Goal: Task Accomplishment & Management: Manage account settings

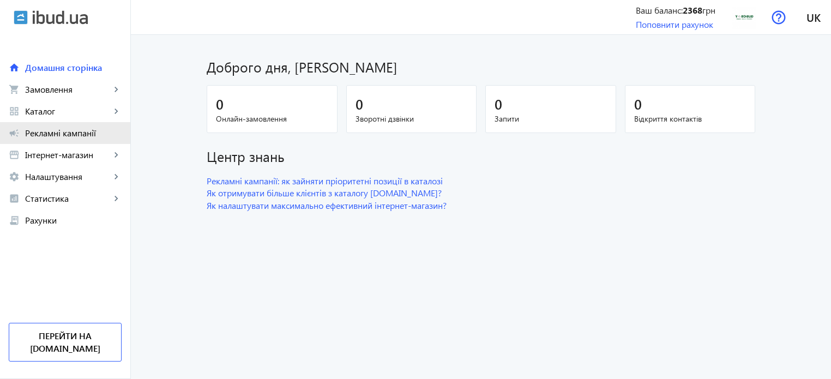
click at [77, 137] on span "Рекламні кампанії" at bounding box center [73, 133] width 97 height 11
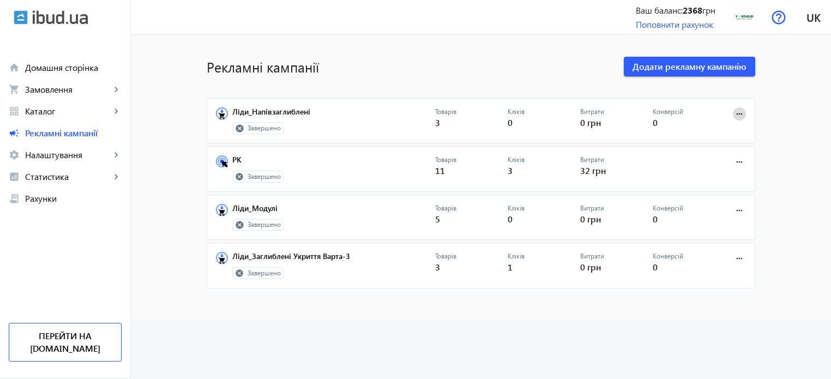
click at [741, 114] on mat-icon "more_horiz" at bounding box center [740, 114] width 12 height 12
click at [708, 141] on span "Редагувати" at bounding box center [705, 138] width 57 height 9
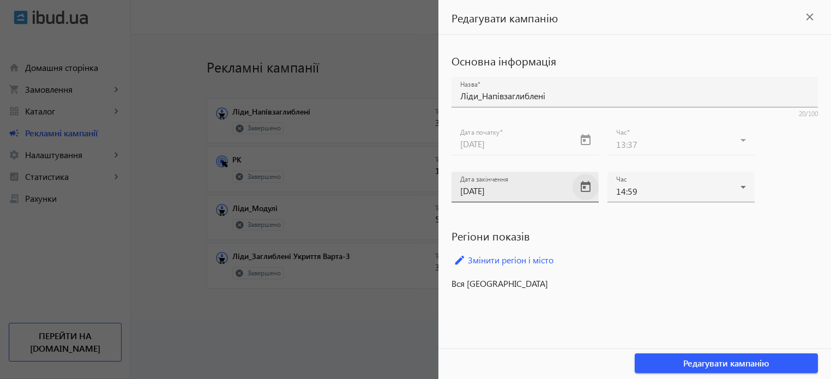
click at [576, 191] on span "Open calendar" at bounding box center [586, 187] width 26 height 26
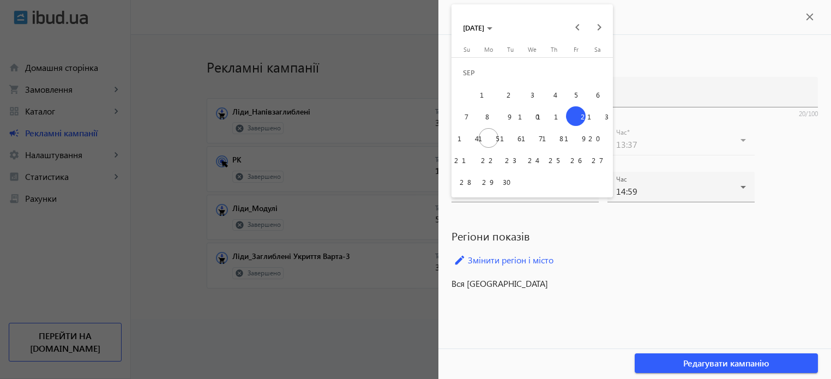
click at [514, 183] on span "30" at bounding box center [511, 182] width 20 height 20
type input "[DATE]"
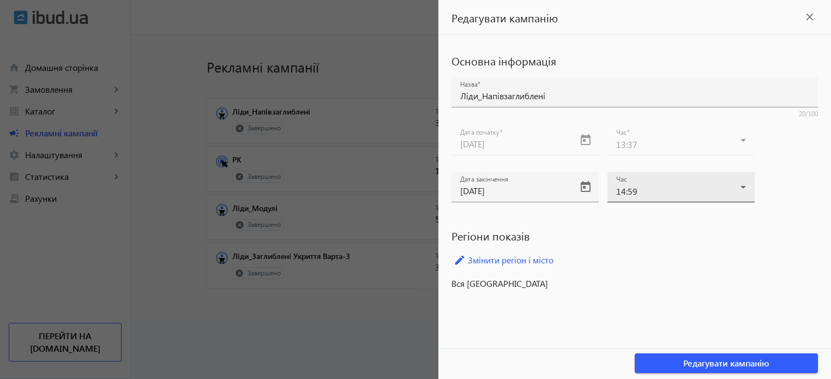
click at [674, 199] on div "Час 14:59" at bounding box center [681, 187] width 130 height 31
click at [674, 199] on div at bounding box center [415, 189] width 831 height 379
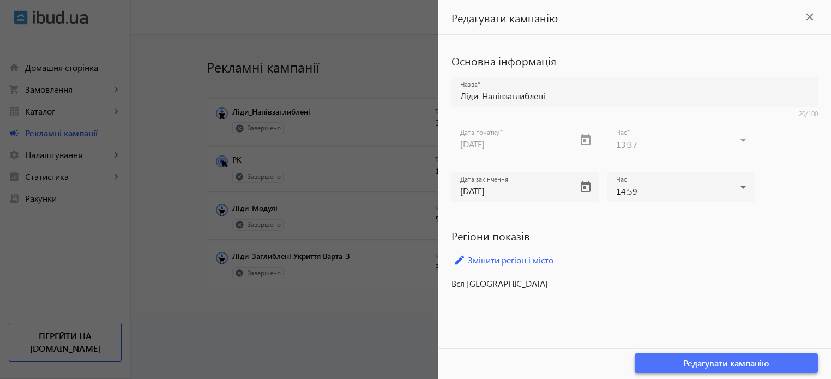
click at [675, 355] on span "button" at bounding box center [726, 363] width 183 height 26
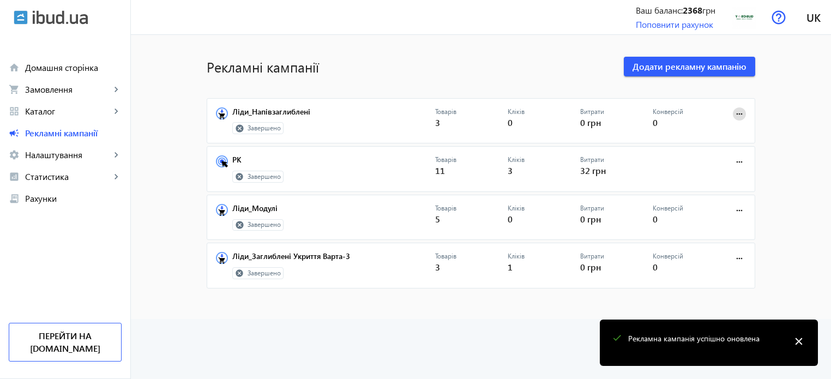
click at [734, 117] on mat-icon "more_horiz" at bounding box center [740, 114] width 12 height 12
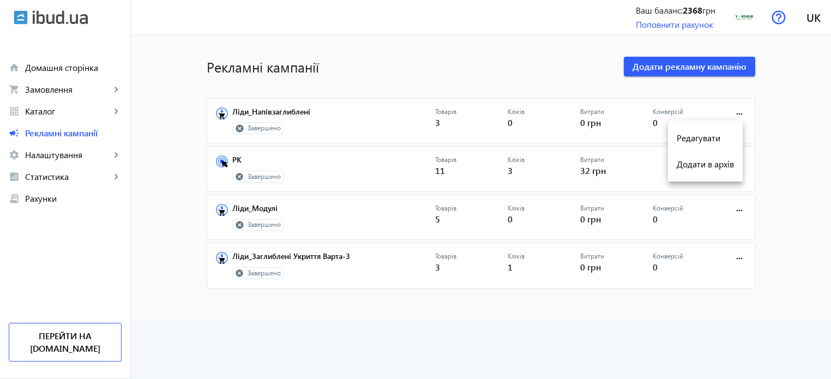
click at [338, 165] on div at bounding box center [415, 189] width 831 height 379
click at [744, 162] on span at bounding box center [739, 162] width 26 height 26
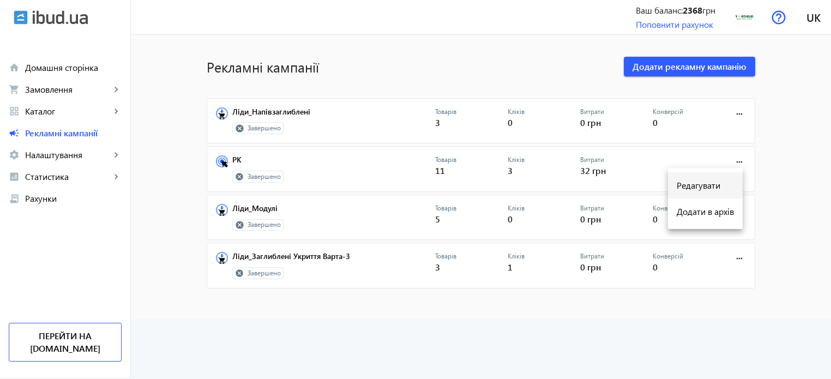
click at [694, 187] on span "Редагувати" at bounding box center [705, 185] width 57 height 9
type input "РК"
type input "[DATE]"
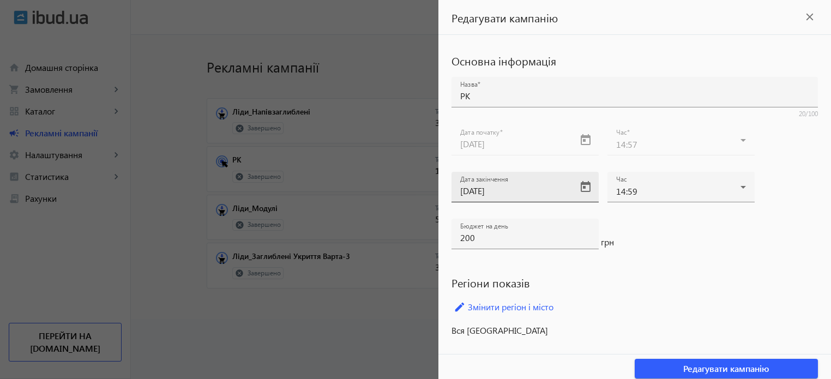
click at [534, 189] on input "[DATE]" at bounding box center [515, 190] width 110 height 11
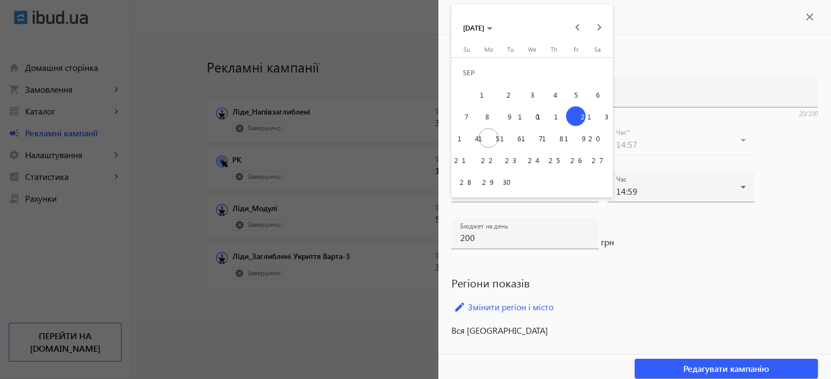
click at [512, 183] on span "30" at bounding box center [511, 182] width 20 height 20
type input "[DATE]"
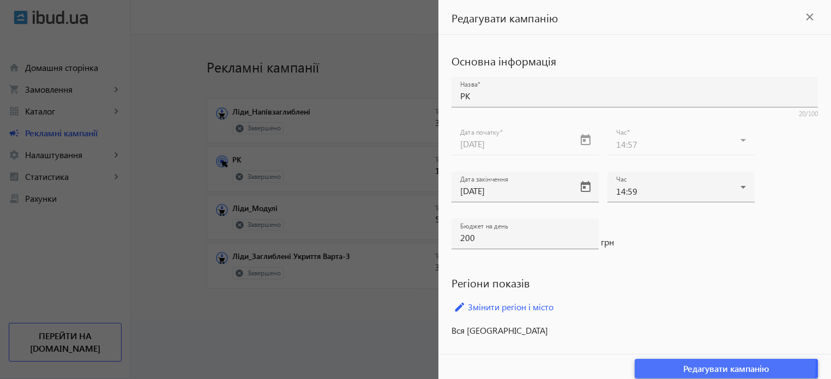
click at [716, 364] on span "Редагувати кампанію" at bounding box center [726, 369] width 86 height 12
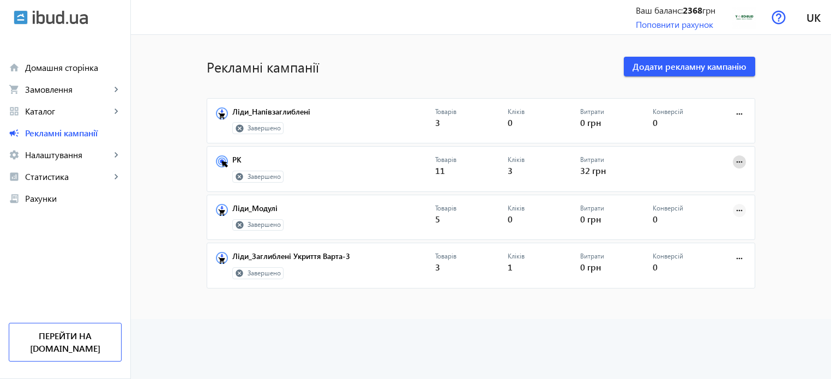
click at [734, 213] on mat-icon "more_horiz" at bounding box center [740, 211] width 12 height 12
click at [696, 233] on span "Редагувати" at bounding box center [705, 233] width 57 height 9
type input "Ліди_Модулі"
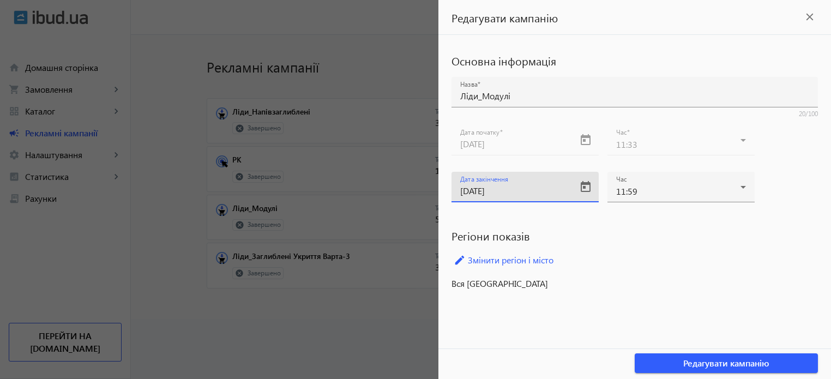
click at [491, 194] on input "[DATE]" at bounding box center [515, 190] width 110 height 11
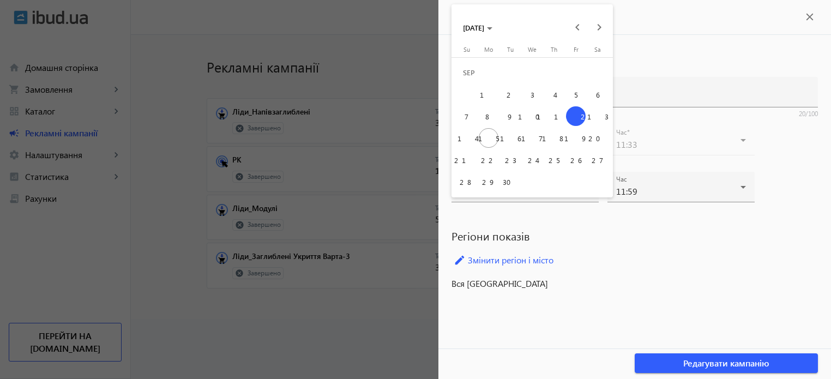
click at [508, 178] on span "30" at bounding box center [511, 182] width 20 height 20
type input "[DATE]"
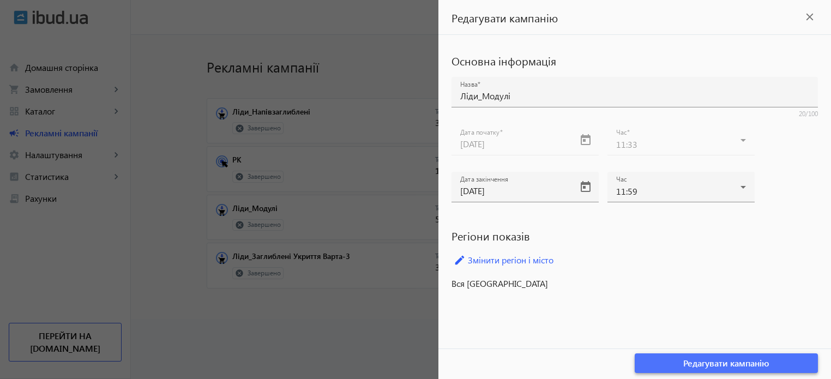
click at [707, 364] on span "Редагувати кампанію" at bounding box center [726, 363] width 86 height 12
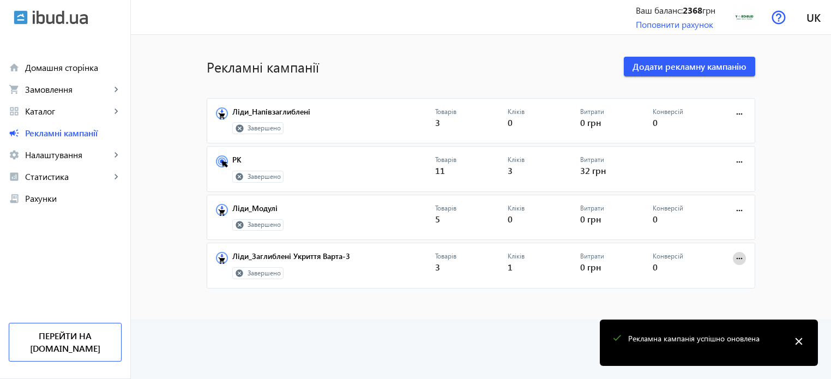
click at [734, 255] on mat-icon "more_horiz" at bounding box center [740, 259] width 12 height 12
click at [689, 279] on span "Редагувати" at bounding box center [705, 281] width 57 height 9
type input "Ліди_Заглиблені Укриття Варта-3"
type input "[DATE]"
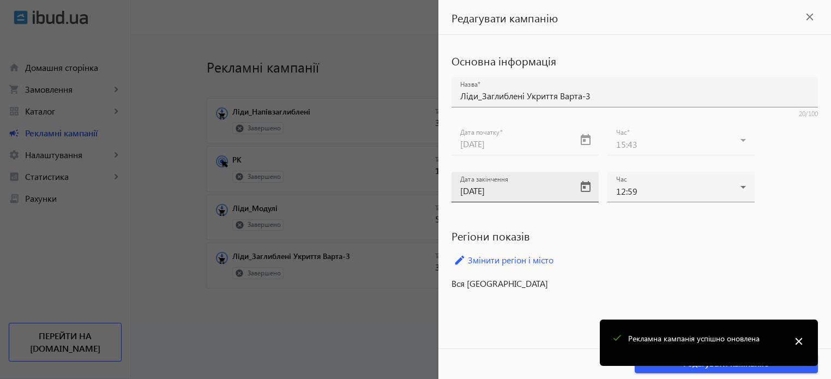
click at [486, 190] on input "[DATE]" at bounding box center [515, 190] width 110 height 11
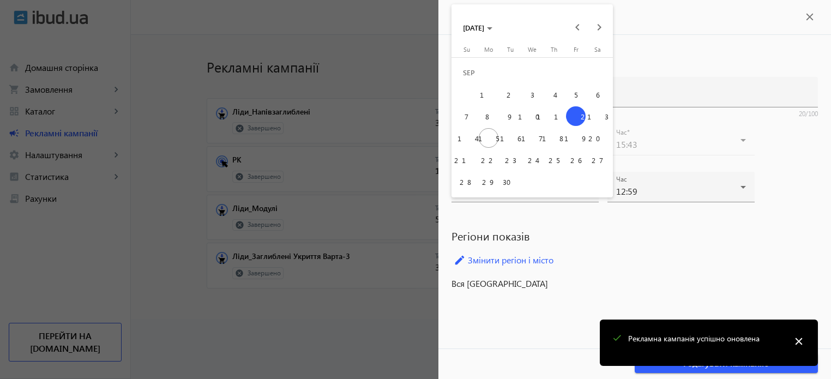
click at [518, 183] on span "30" at bounding box center [511, 182] width 20 height 20
type input "[DATE]"
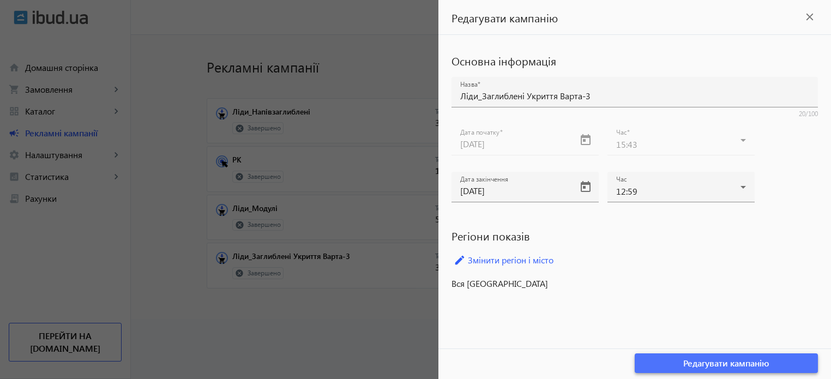
click at [705, 362] on span "Редагувати кампанію" at bounding box center [726, 363] width 86 height 12
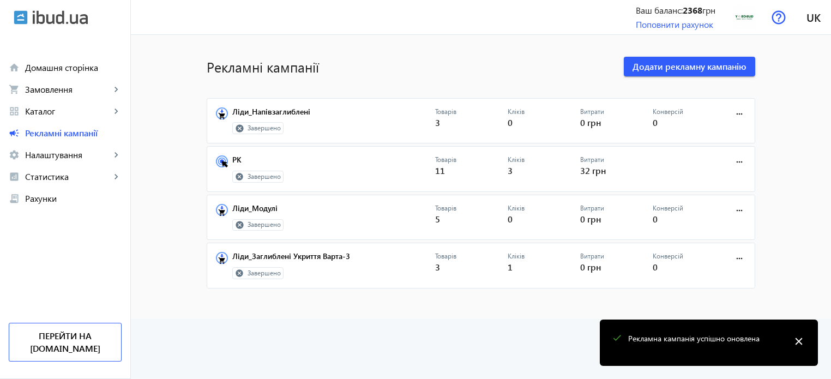
click at [672, 257] on p "Конверсій" at bounding box center [689, 256] width 73 height 9
click at [328, 249] on mat-card "Ліди_Заглиблені Укриття Варта-3 Завершено Товарів 3 Кліків 1 Витрати 0 грн Конв…" at bounding box center [481, 266] width 549 height 46
click at [328, 253] on link "Ліди_Заглиблені Укриття Варта-3" at bounding box center [333, 259] width 203 height 15
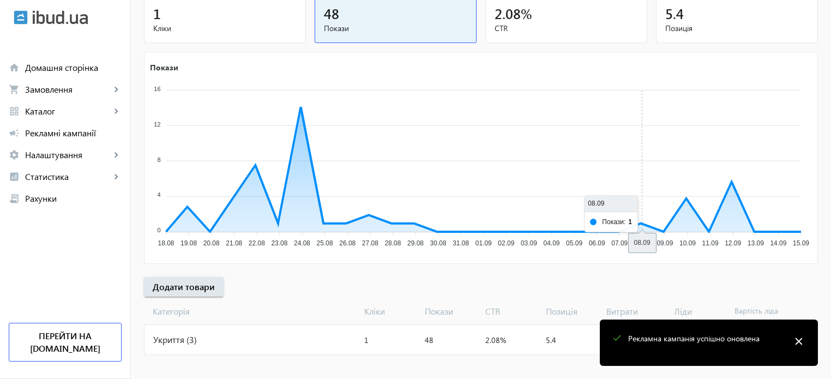
scroll to position [148, 0]
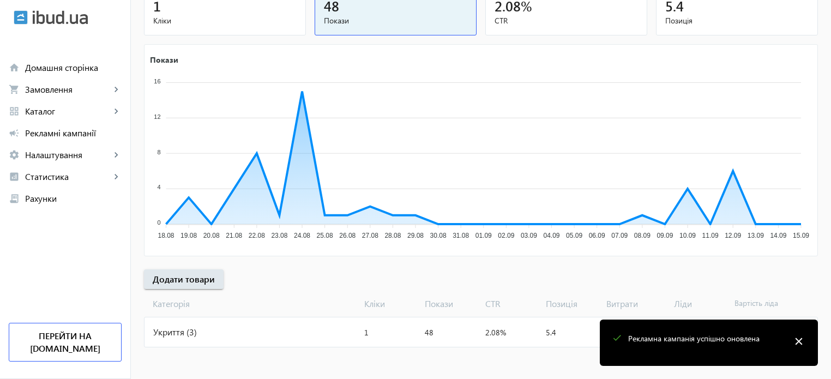
click at [795, 339] on mat-icon "close" at bounding box center [799, 341] width 16 height 16
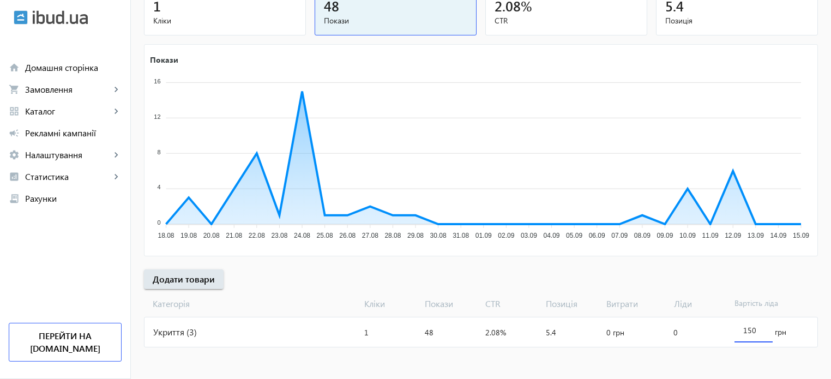
drag, startPoint x: 750, startPoint y: 331, endPoint x: 745, endPoint y: 329, distance: 5.7
click at [745, 329] on input "150" at bounding box center [753, 330] width 21 height 10
type input "160"
click at [716, 340] on div "[PERSON_NAME]: 0" at bounding box center [699, 331] width 61 height 29
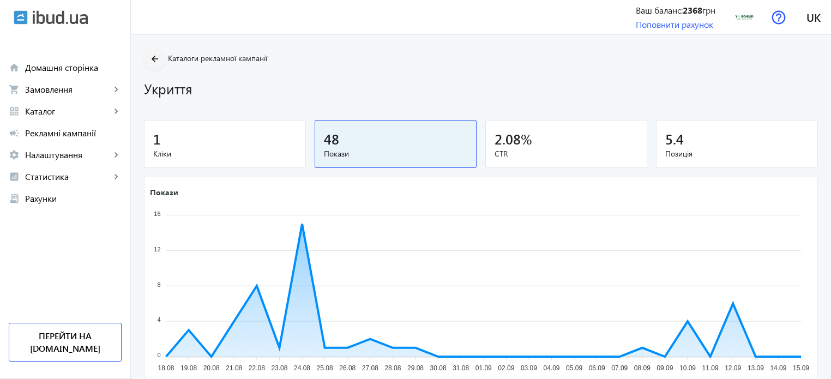
click at [157, 59] on span at bounding box center [155, 59] width 22 height 26
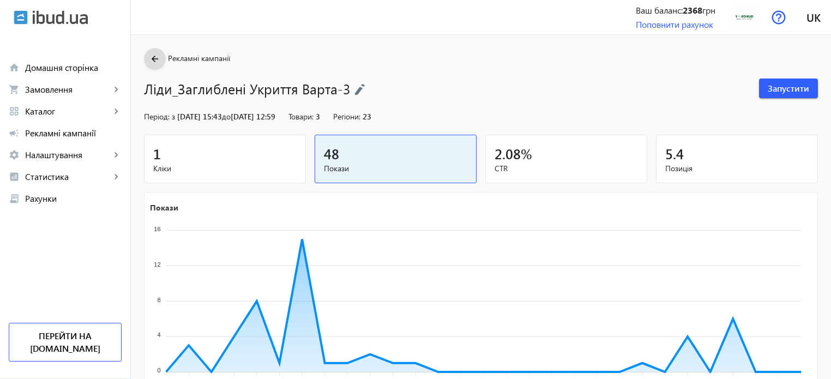
click at [150, 57] on mat-icon "arrow_back" at bounding box center [155, 59] width 14 height 14
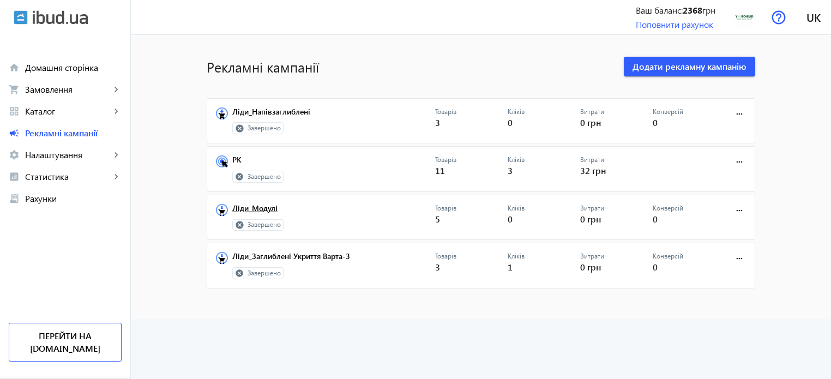
click at [264, 207] on link "Ліди_Модулі" at bounding box center [333, 211] width 203 height 15
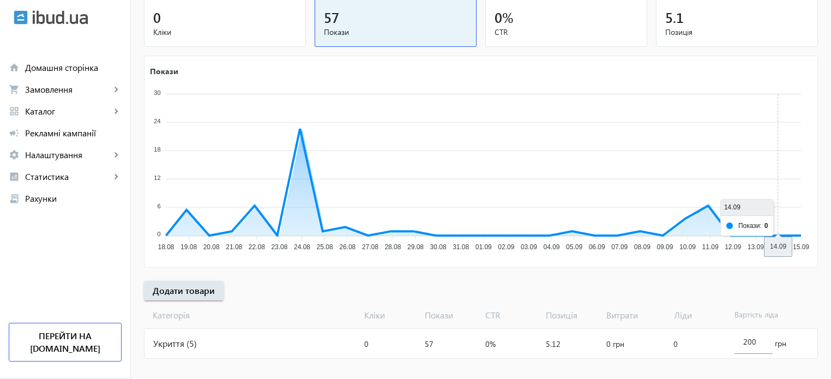
scroll to position [148, 0]
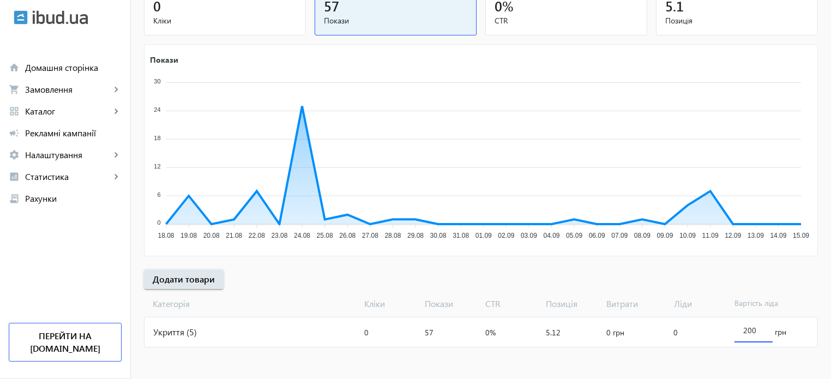
click at [755, 328] on input "200" at bounding box center [753, 330] width 21 height 10
click at [749, 329] on input "200" at bounding box center [753, 330] width 21 height 10
type input "220"
click at [504, 357] on mat-sidenav-content "arrow_back Рекламні кампанії Ліди_Модулі Запустити Період: з [DATE] 11:33 до [D…" at bounding box center [481, 133] width 700 height 493
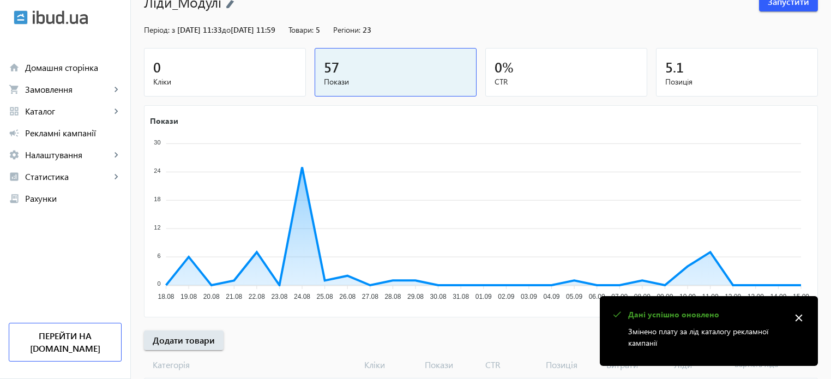
scroll to position [0, 0]
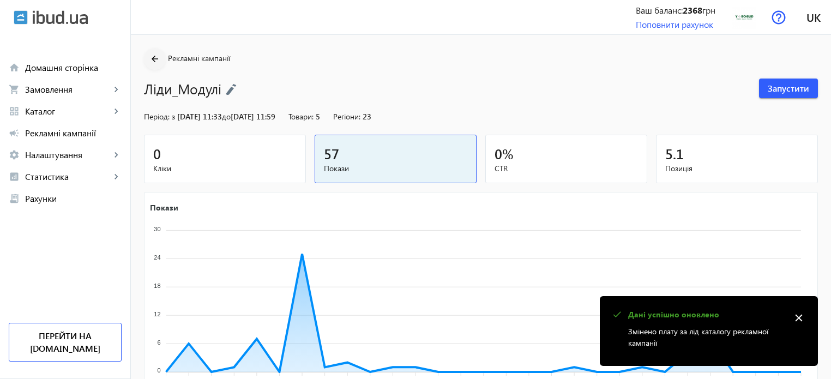
click at [148, 53] on mat-icon "arrow_back" at bounding box center [155, 59] width 14 height 14
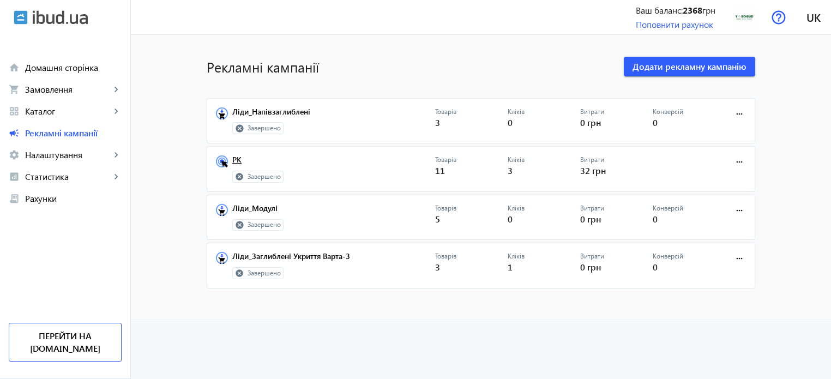
click at [237, 157] on link "РК" at bounding box center [333, 162] width 203 height 15
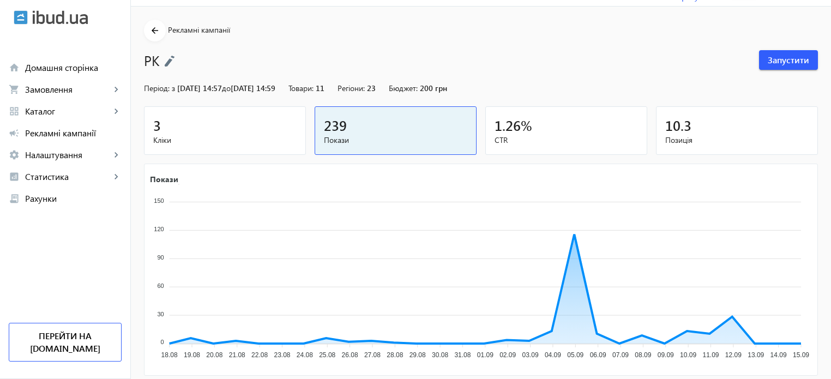
scroll to position [148, 0]
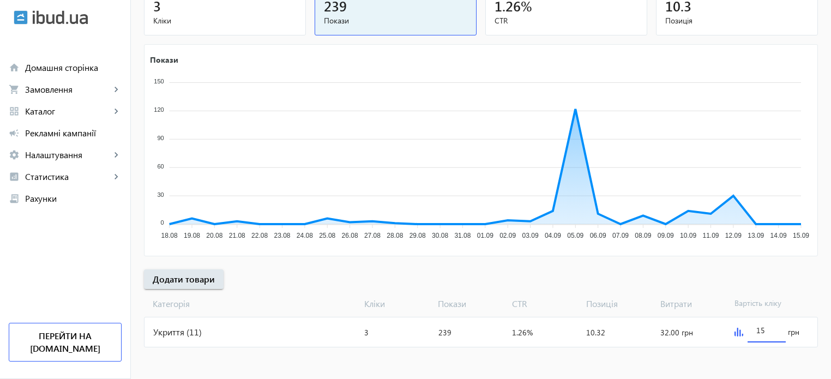
drag, startPoint x: 767, startPoint y: 330, endPoint x: 742, endPoint y: 330, distance: 25.6
click at [742, 330] on div "15 грн" at bounding box center [773, 331] width 87 height 29
click at [759, 326] on input "35" at bounding box center [766, 330] width 21 height 10
type input "25"
click at [509, 356] on mat-sidenav-content "arrow_back Рекламні кампанії РК Запустити Період: з [DATE] 14:57 до [DATE] 14:5…" at bounding box center [481, 133] width 700 height 493
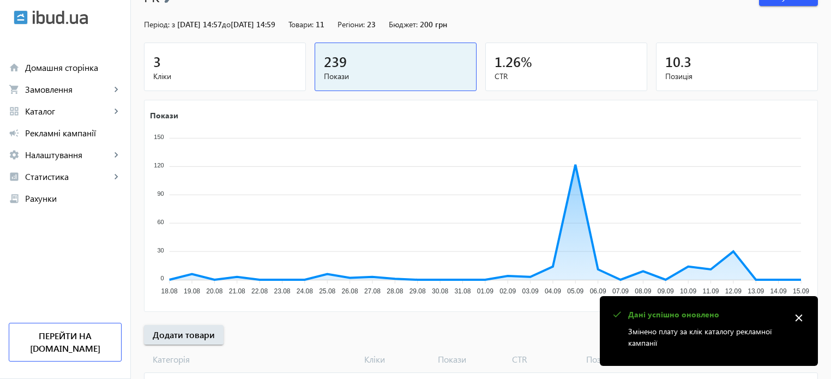
scroll to position [0, 0]
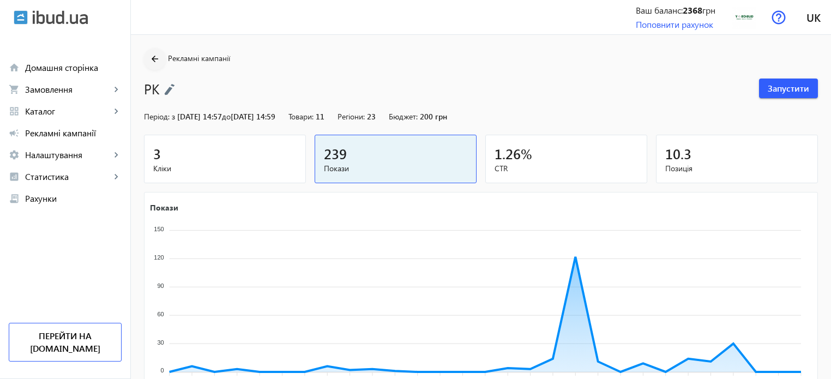
click at [148, 54] on mat-icon "arrow_back" at bounding box center [155, 59] width 14 height 14
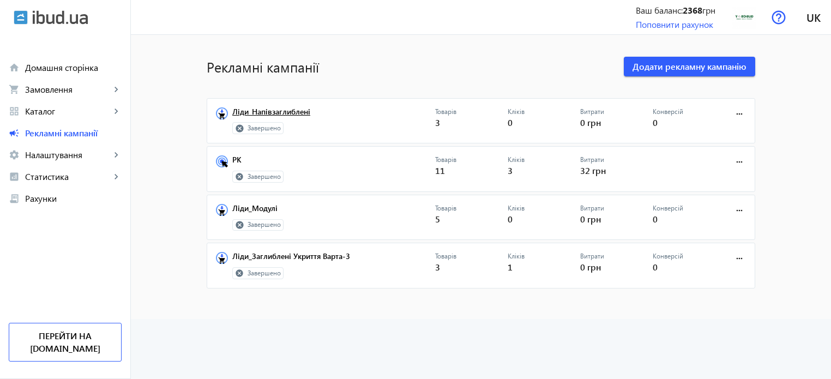
click at [257, 112] on link "Ліди_Напівзаглиблені" at bounding box center [333, 114] width 203 height 15
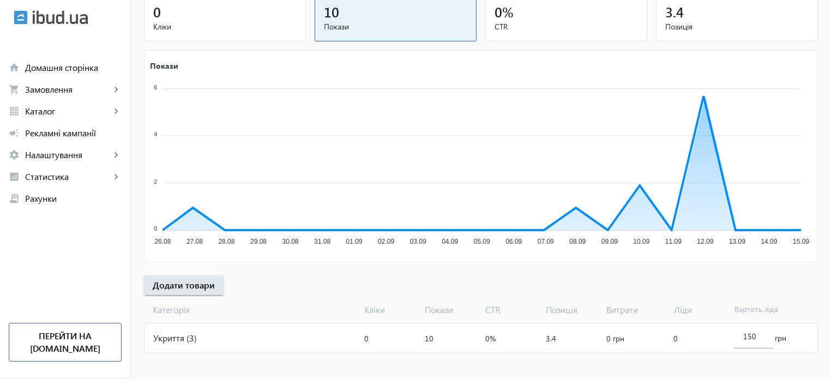
scroll to position [148, 0]
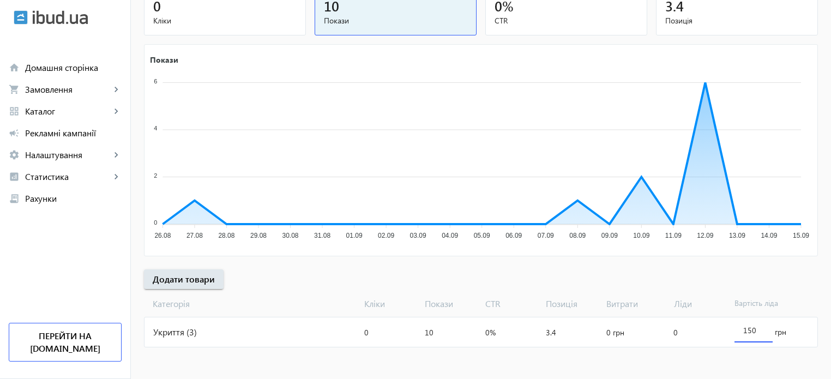
click at [748, 328] on input "150" at bounding box center [753, 330] width 21 height 10
type input "180"
click at [385, 351] on mat-sidenav-content "arrow_back Рекламні кампанії Ліди_Напівзаглиблені Запустити Період: з [DATE] 13…" at bounding box center [481, 133] width 700 height 493
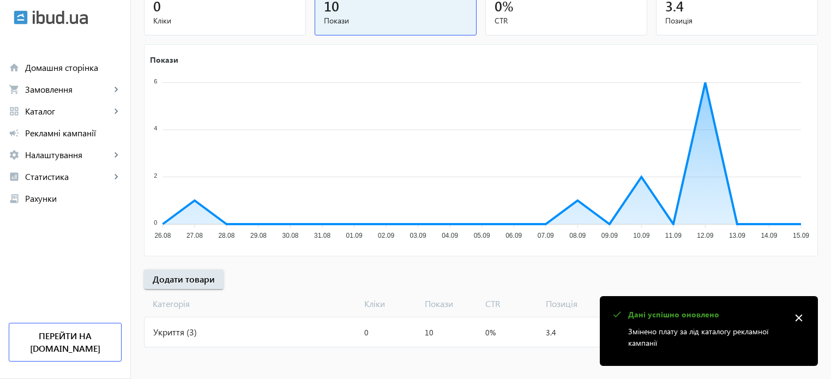
click at [802, 314] on mat-icon "close" at bounding box center [799, 318] width 16 height 16
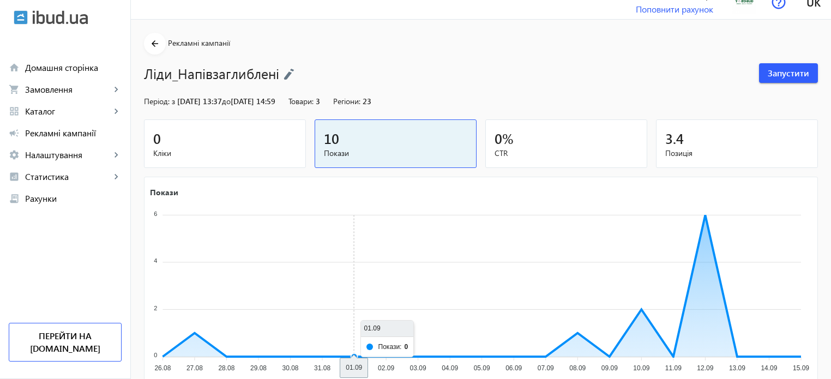
scroll to position [0, 0]
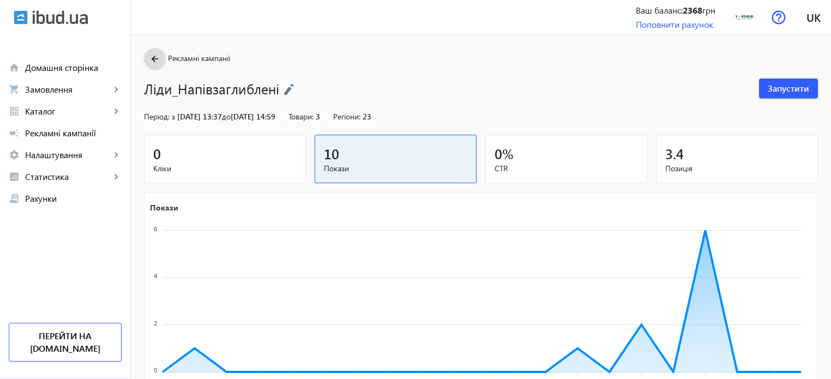
click at [148, 57] on mat-icon "arrow_back" at bounding box center [155, 59] width 14 height 14
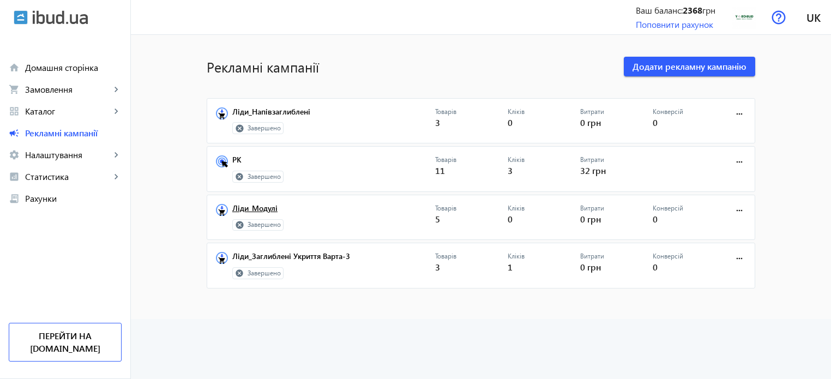
click at [264, 204] on link "Ліди_Модулі" at bounding box center [333, 211] width 203 height 15
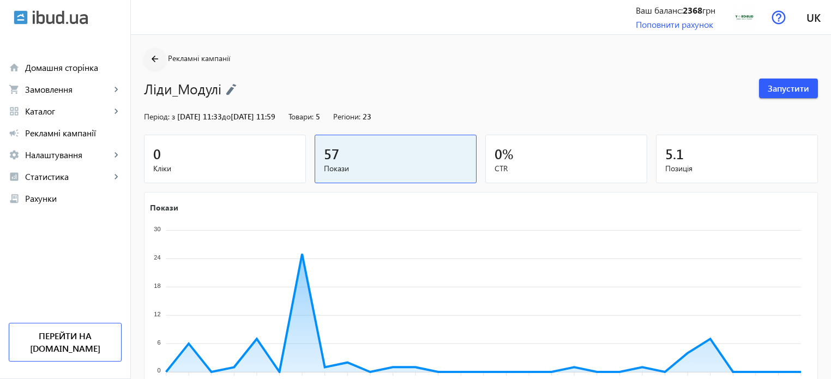
click at [148, 57] on mat-icon "arrow_back" at bounding box center [155, 59] width 14 height 14
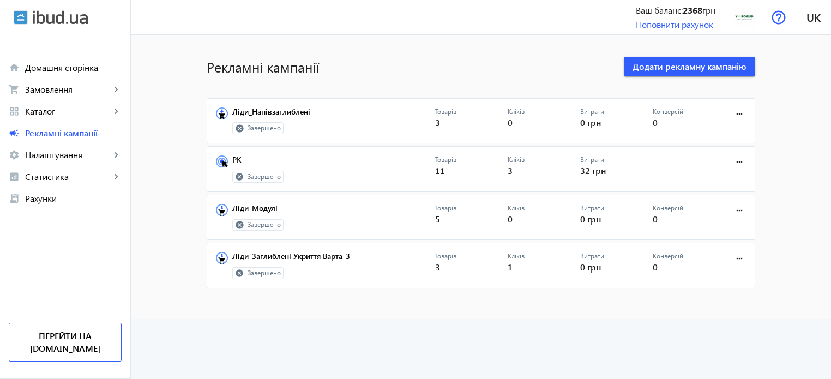
click at [278, 260] on link "Ліди_Заглиблені Укриття Варта-3" at bounding box center [333, 259] width 203 height 15
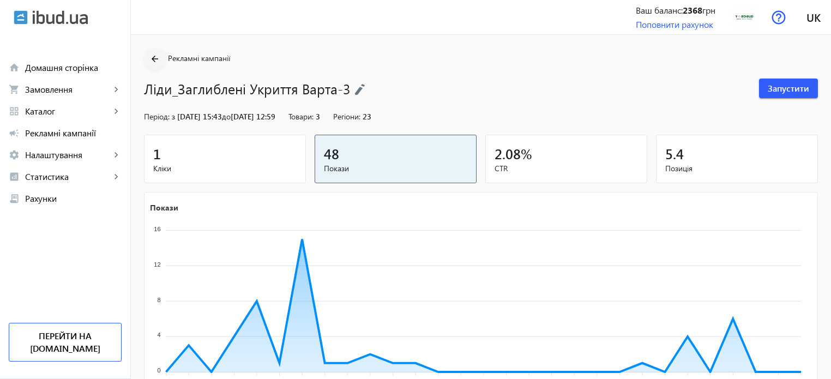
click at [144, 50] on span at bounding box center [155, 59] width 22 height 26
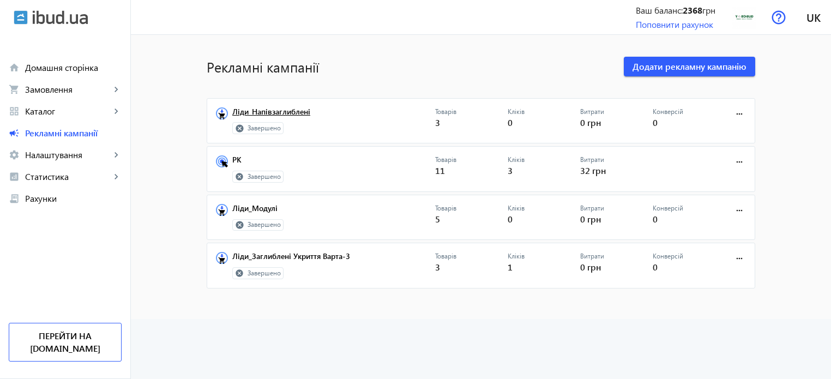
click at [268, 107] on link "Ліди_Напівзаглиблені" at bounding box center [333, 114] width 203 height 15
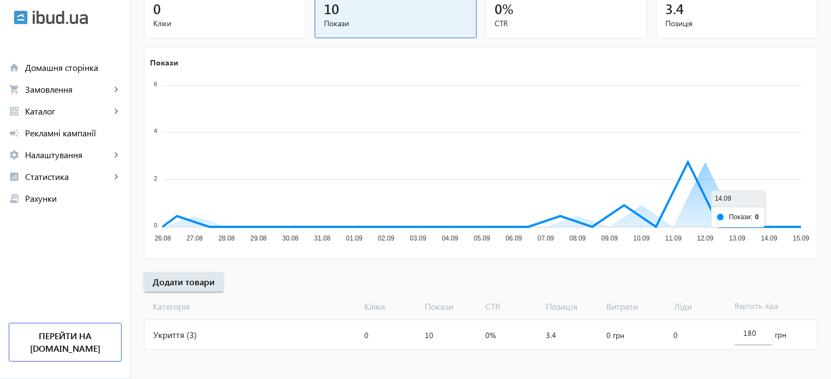
scroll to position [148, 0]
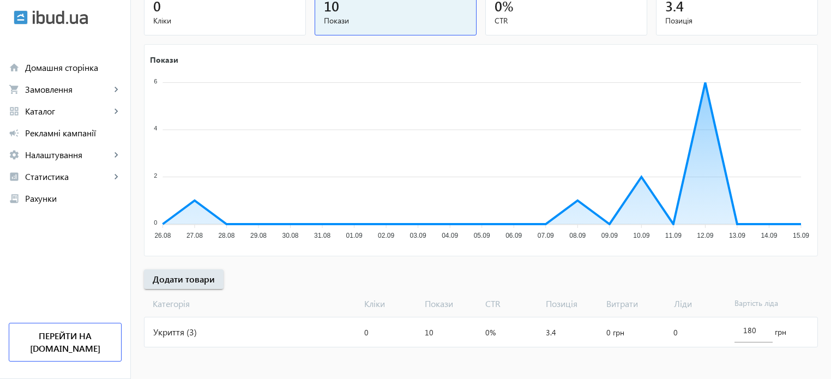
drag, startPoint x: 732, startPoint y: 325, endPoint x: 691, endPoint y: 322, distance: 41.5
click at [718, 322] on mat-card "Укриття (3) Кліки: 0 Покази: 10 CTR: 0% Позиція: 3.4 Витрати: 0 грн [PERSON_NAM…" at bounding box center [481, 332] width 674 height 31
click at [740, 329] on div "180" at bounding box center [754, 327] width 38 height 31
drag, startPoint x: 762, startPoint y: 328, endPoint x: 744, endPoint y: 329, distance: 18.6
click at [742, 329] on div "180" at bounding box center [754, 327] width 38 height 31
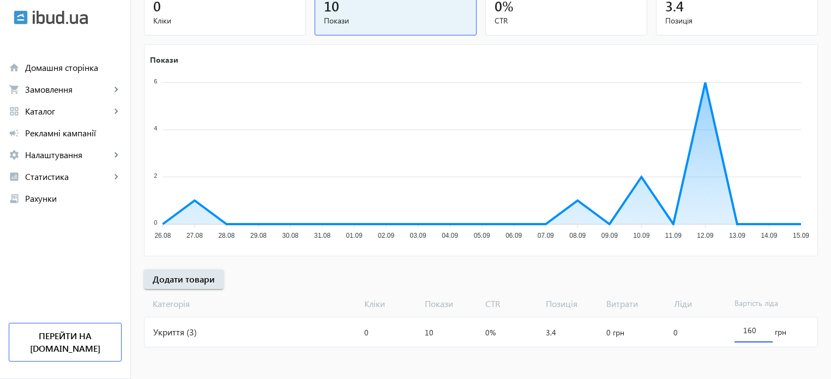
type input "160"
click at [653, 353] on mat-sidenav-content "arrow_back Рекламні кампанії Ліди_Напівзаглиблені Запустити Період: з [DATE] 13…" at bounding box center [481, 133] width 700 height 493
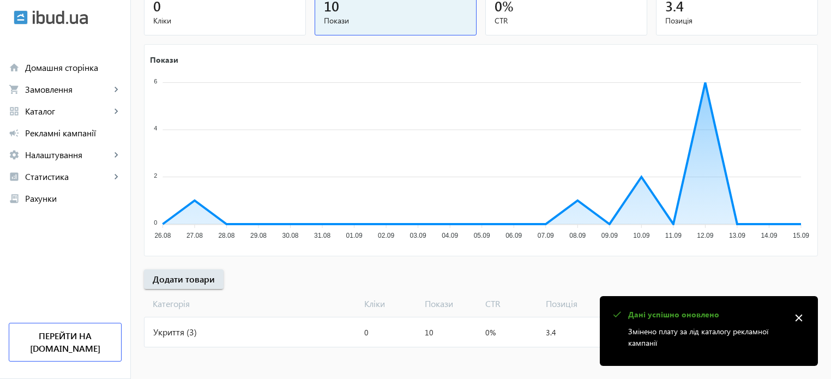
click at [805, 316] on mat-icon "close" at bounding box center [799, 318] width 16 height 16
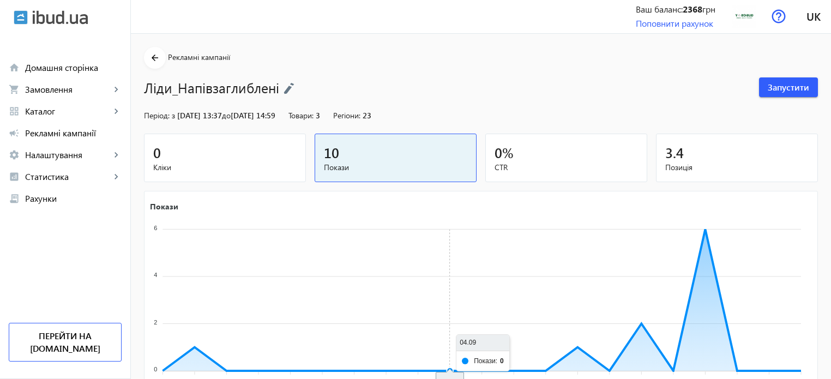
scroll to position [0, 0]
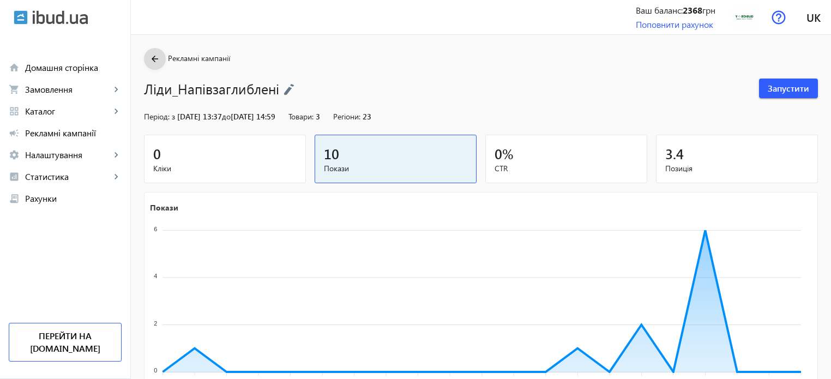
click at [149, 58] on mat-icon "arrow_back" at bounding box center [155, 59] width 14 height 14
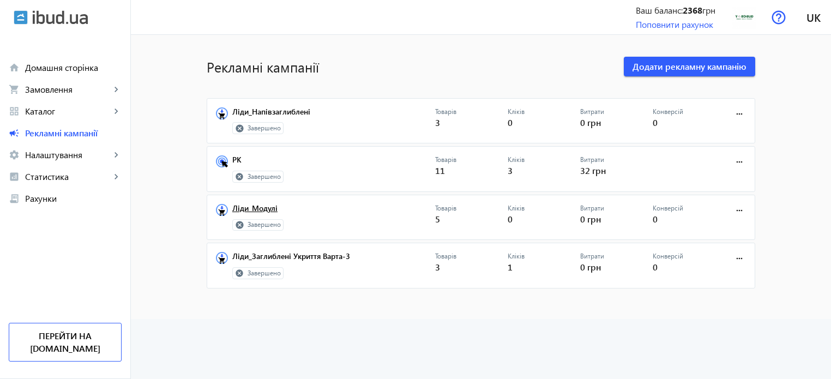
click at [266, 209] on link "Ліди_Модулі" at bounding box center [333, 211] width 203 height 15
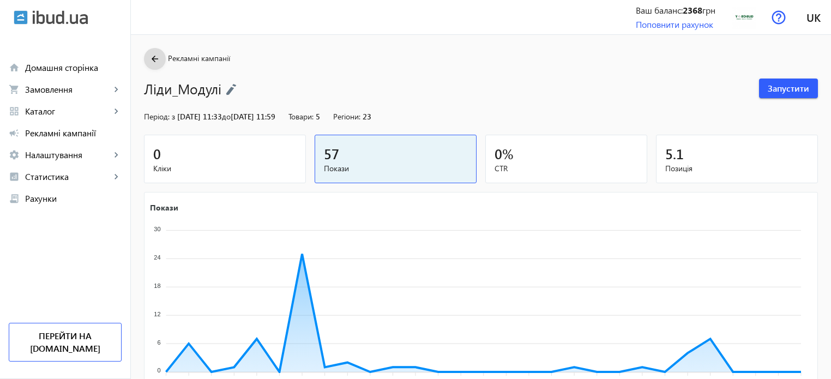
click at [151, 67] on span at bounding box center [155, 59] width 22 height 26
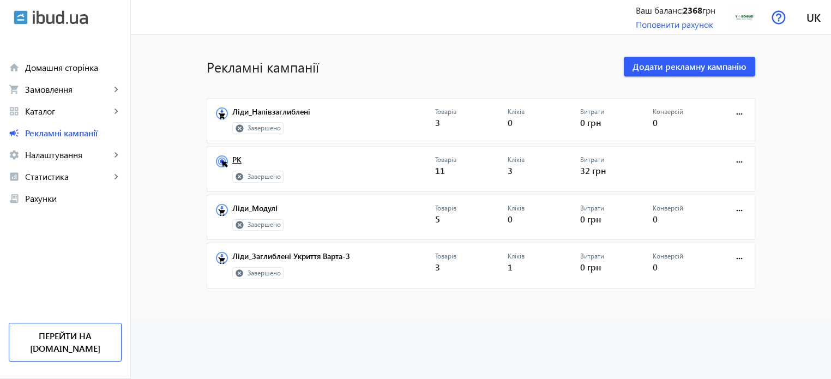
click at [232, 158] on link "РК" at bounding box center [333, 162] width 203 height 15
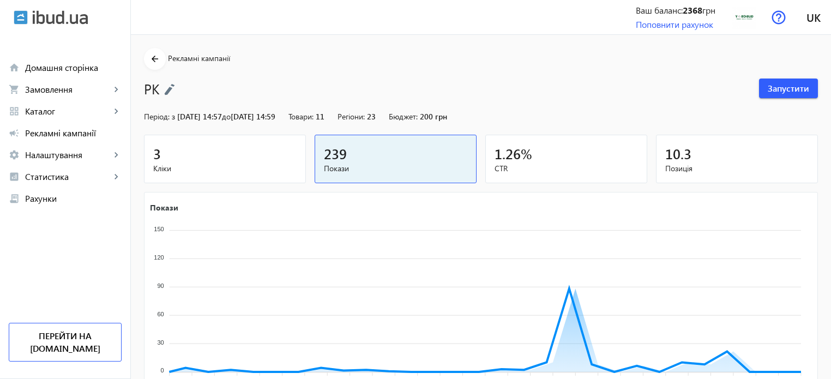
scroll to position [148, 0]
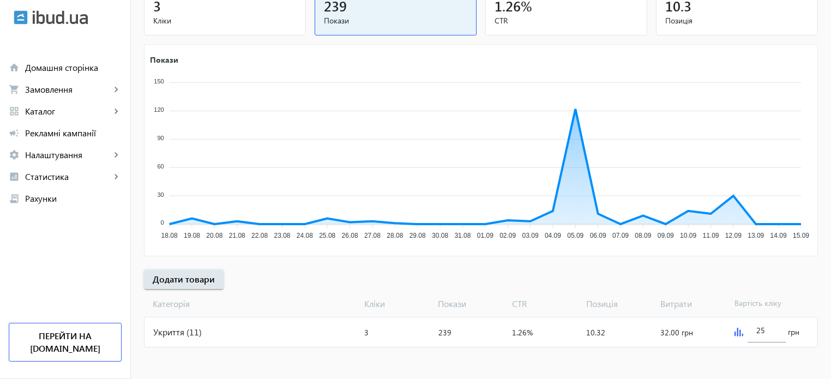
click at [736, 333] on img at bounding box center [739, 332] width 9 height 9
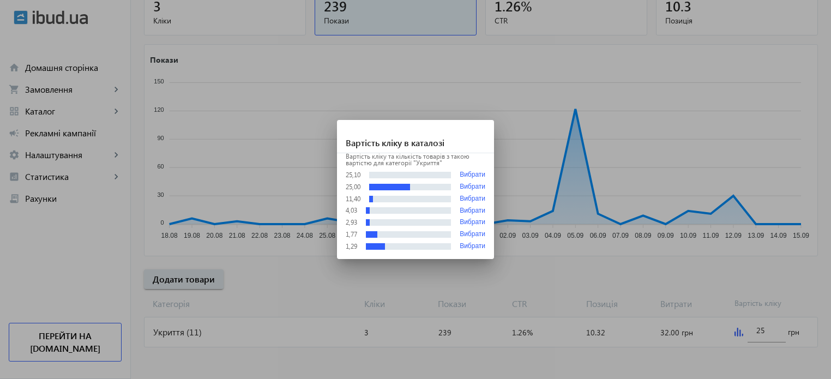
scroll to position [0, 0]
click at [462, 186] on button "Вибрати" at bounding box center [473, 187] width 26 height 8
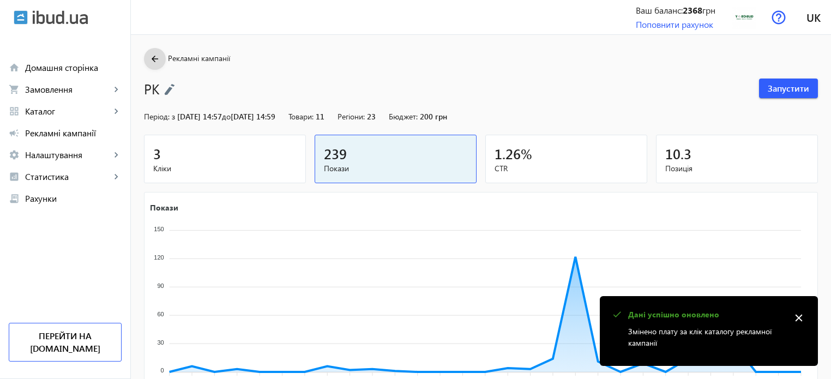
click at [148, 56] on mat-icon "arrow_back" at bounding box center [155, 59] width 14 height 14
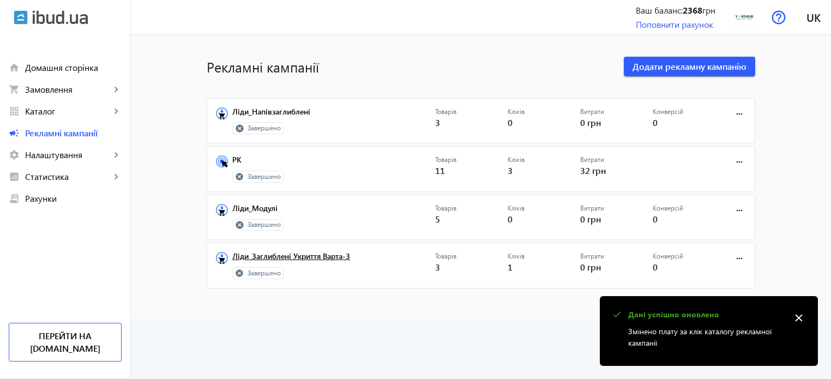
click at [336, 255] on link "Ліди_Заглиблені Укриття Варта-3" at bounding box center [333, 259] width 203 height 15
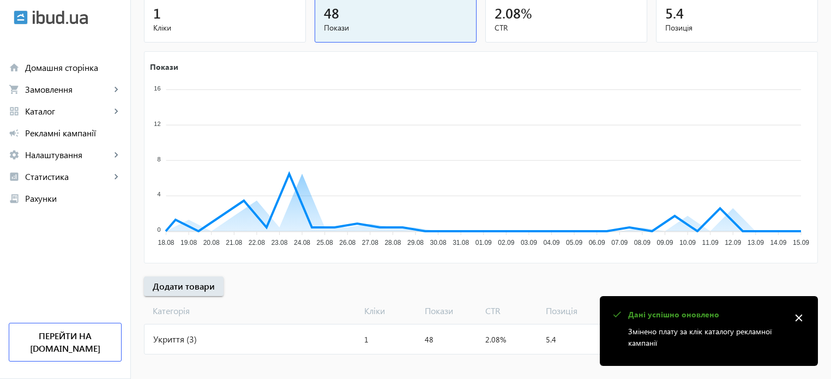
scroll to position [148, 0]
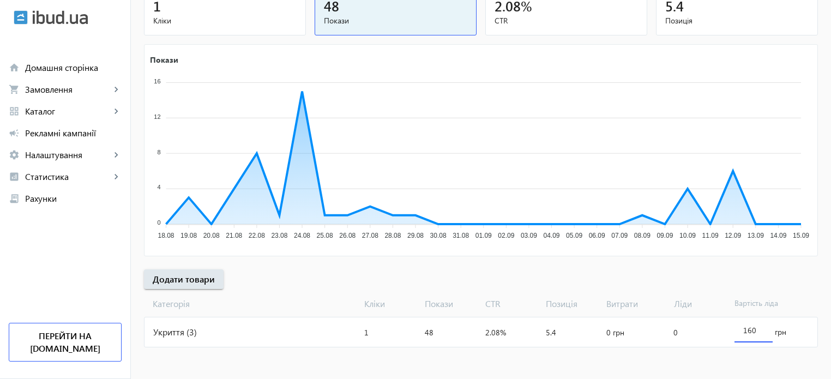
click at [747, 329] on input "160" at bounding box center [753, 330] width 21 height 10
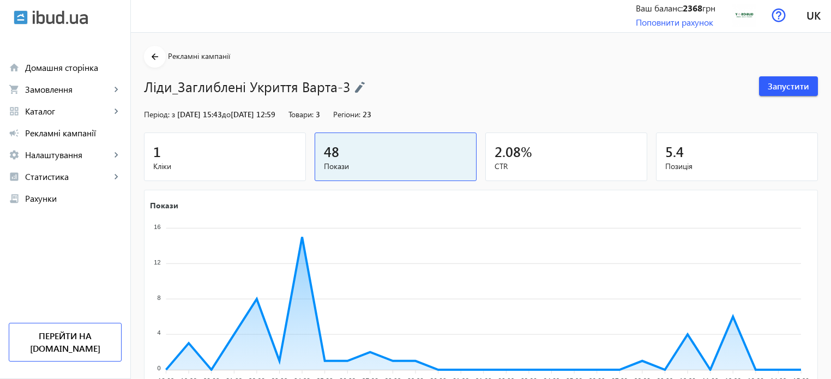
scroll to position [0, 0]
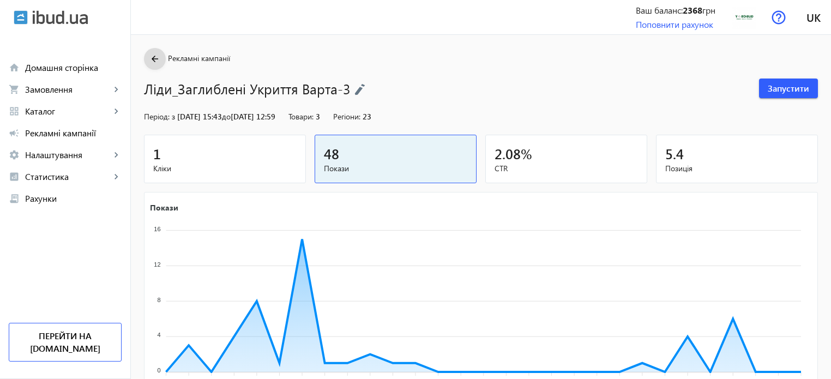
click at [144, 48] on span at bounding box center [155, 59] width 22 height 26
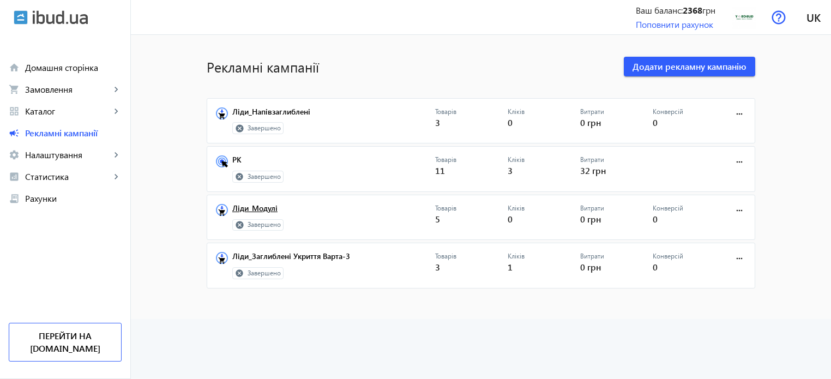
click at [244, 206] on link "Ліди_Модулі" at bounding box center [333, 211] width 203 height 15
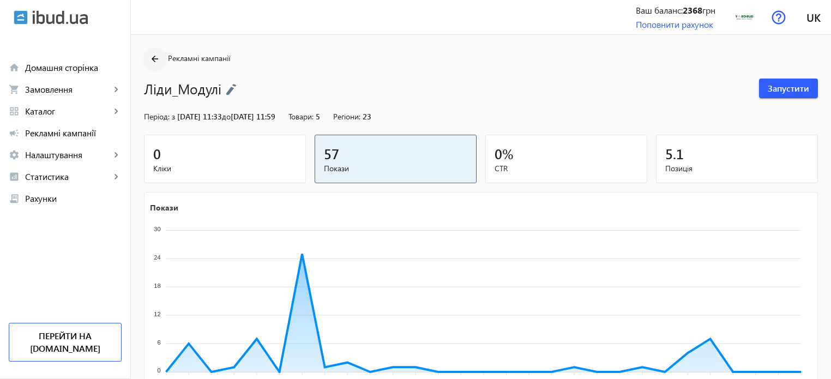
click at [148, 60] on mat-icon "arrow_back" at bounding box center [155, 59] width 14 height 14
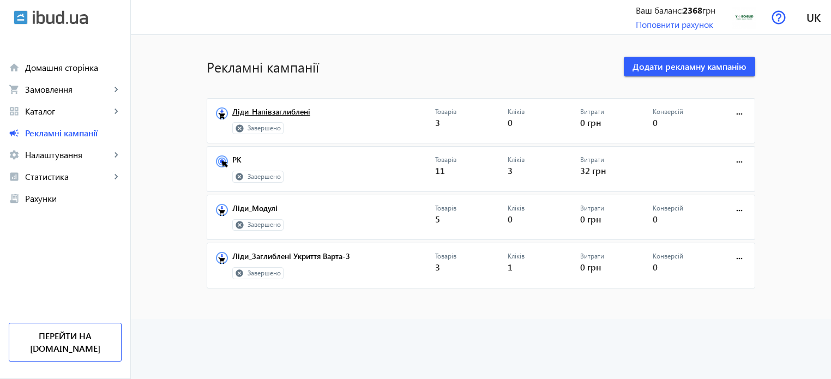
click at [255, 111] on link "Ліди_Напівзаглиблені" at bounding box center [333, 114] width 203 height 15
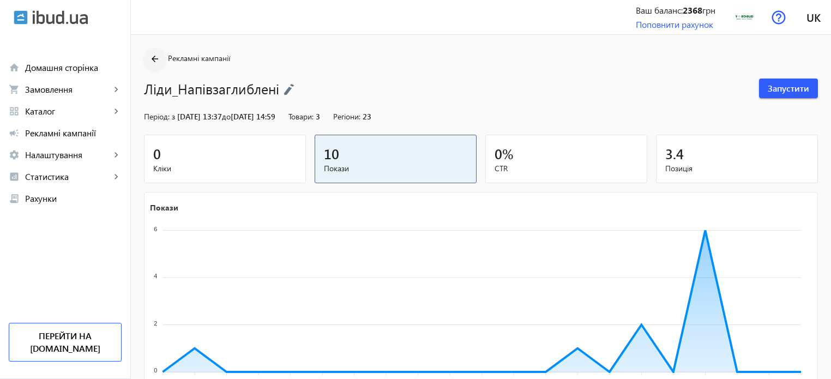
click at [159, 52] on section "arrow_back Рекламні кампанії Ліди_Напівзаглиблені Запустити" at bounding box center [481, 73] width 674 height 50
click at [148, 58] on mat-icon "arrow_back" at bounding box center [155, 59] width 14 height 14
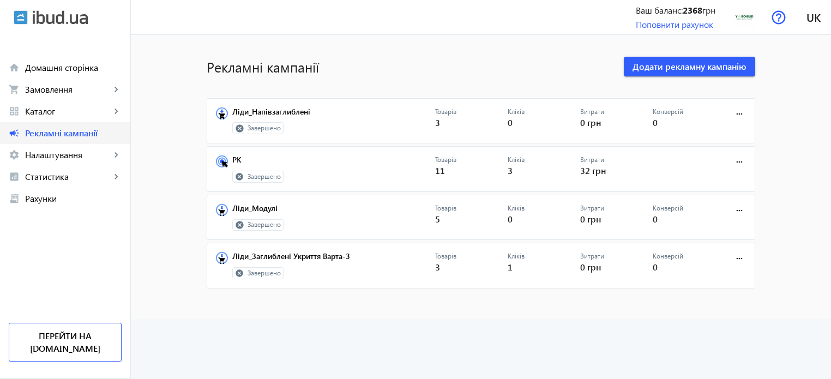
click at [50, 126] on link "campaign Рекламні кампанії" at bounding box center [65, 133] width 130 height 22
click at [735, 119] on span at bounding box center [739, 114] width 26 height 26
click at [238, 227] on icon at bounding box center [239, 224] width 9 height 9
click at [237, 223] on icon at bounding box center [240, 225] width 8 height 8
click at [237, 273] on icon at bounding box center [239, 273] width 9 height 9
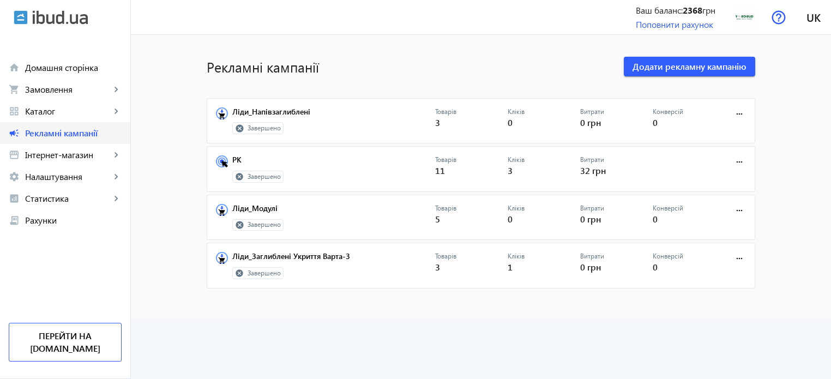
click at [38, 128] on span "Рекламні кампанії" at bounding box center [73, 133] width 97 height 11
click at [40, 51] on div "home Домашня сторінка shopping_cart Замовлення keyboard_arrow_right Онлайн-замо…" at bounding box center [65, 133] width 130 height 196
click at [34, 58] on link "home Домашня сторінка" at bounding box center [65, 68] width 130 height 22
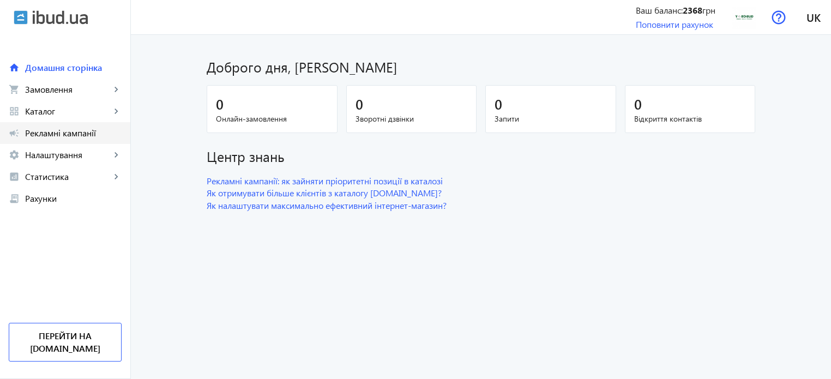
click at [58, 128] on span "Рекламні кампанії" at bounding box center [73, 133] width 97 height 11
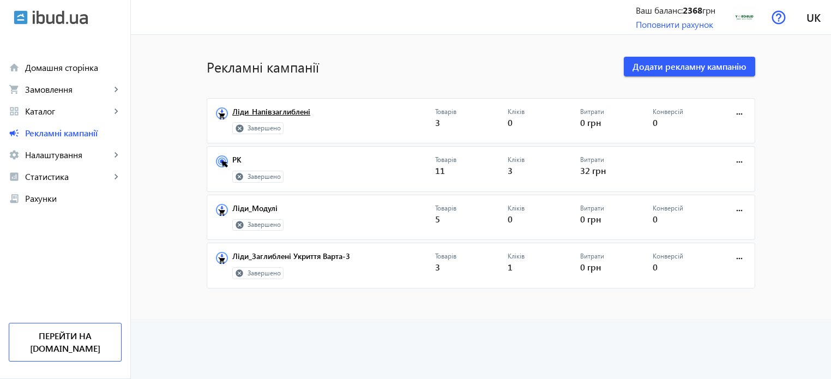
click at [272, 114] on link "Ліди_Напівзаглиблені" at bounding box center [333, 114] width 203 height 15
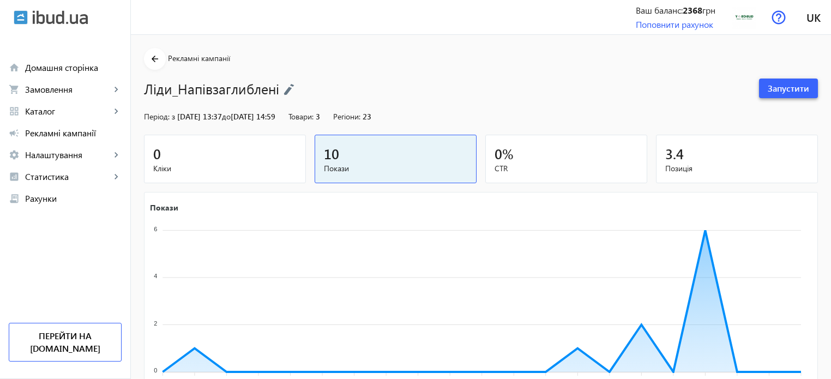
click at [798, 87] on span "Запустити" at bounding box center [788, 88] width 41 height 12
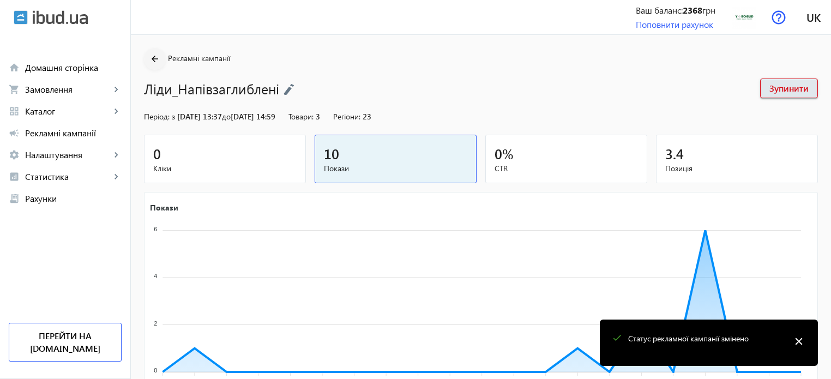
click at [148, 53] on mat-icon "arrow_back" at bounding box center [155, 59] width 14 height 14
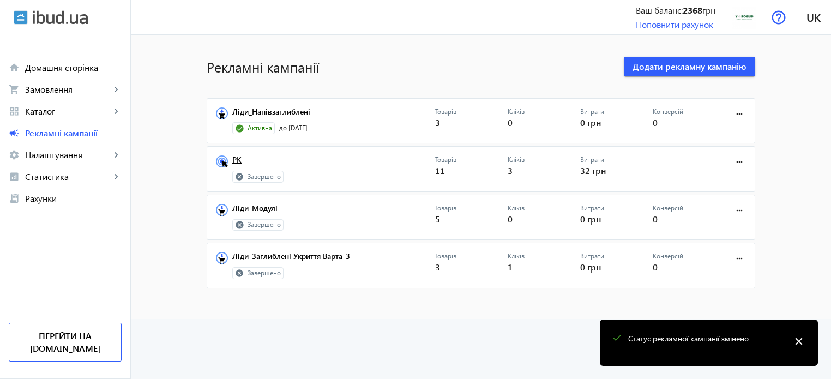
click at [233, 159] on link "РК" at bounding box center [333, 162] width 203 height 15
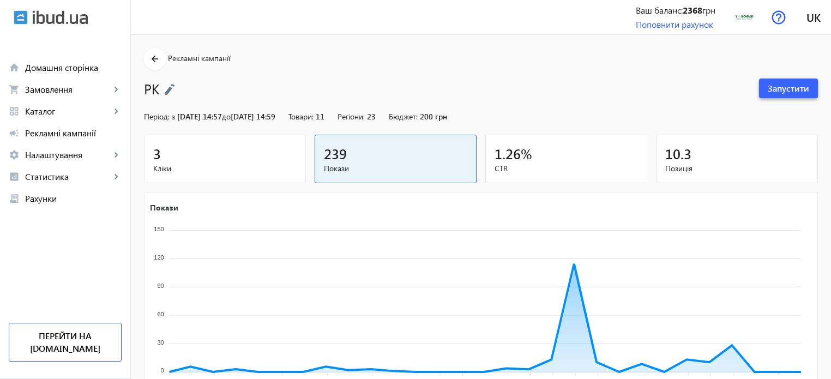
drag, startPoint x: 801, startPoint y: 84, endPoint x: 788, endPoint y: 83, distance: 13.1
click at [800, 83] on span "Запустити" at bounding box center [788, 88] width 41 height 12
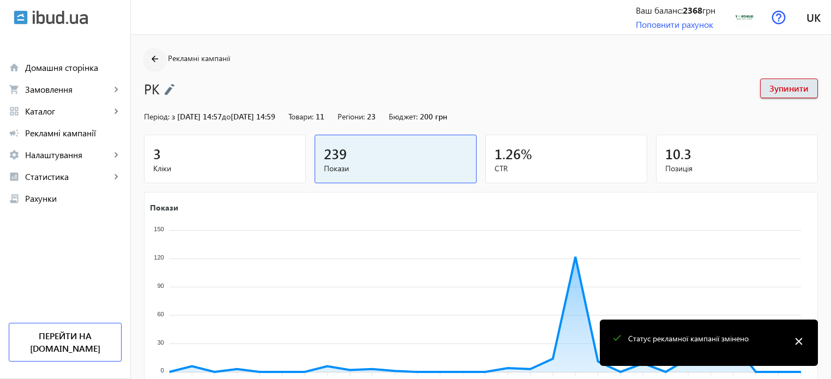
click at [150, 57] on mat-icon "arrow_back" at bounding box center [155, 59] width 14 height 14
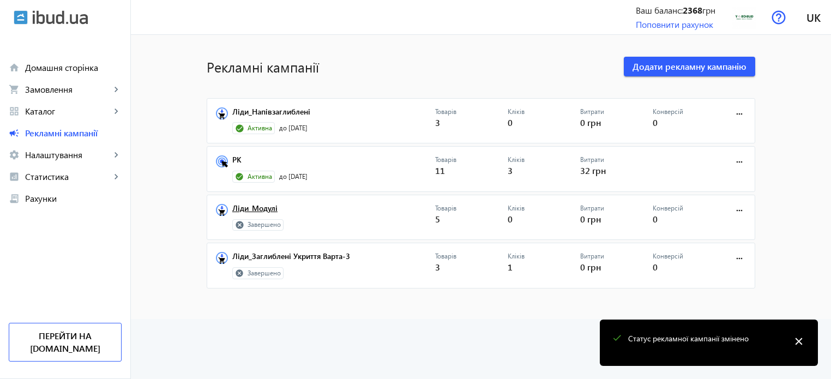
click at [258, 208] on link "Ліди_Модулі" at bounding box center [333, 211] width 203 height 15
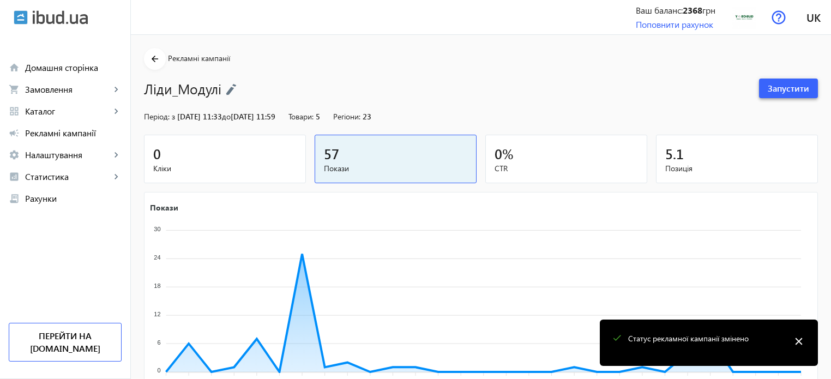
click at [813, 93] on span at bounding box center [788, 88] width 59 height 26
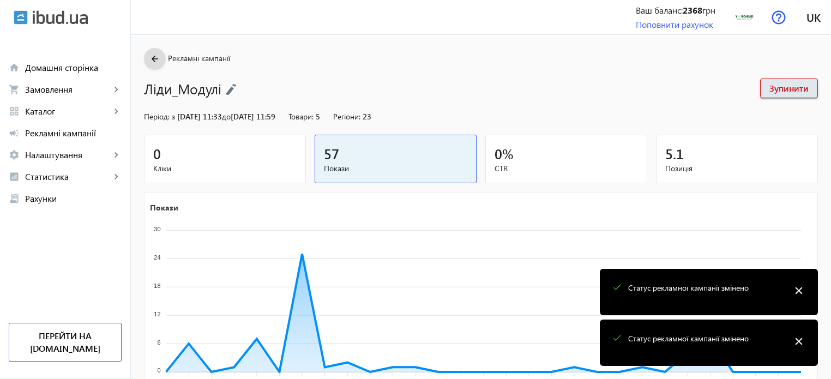
click at [144, 58] on span at bounding box center [155, 59] width 22 height 26
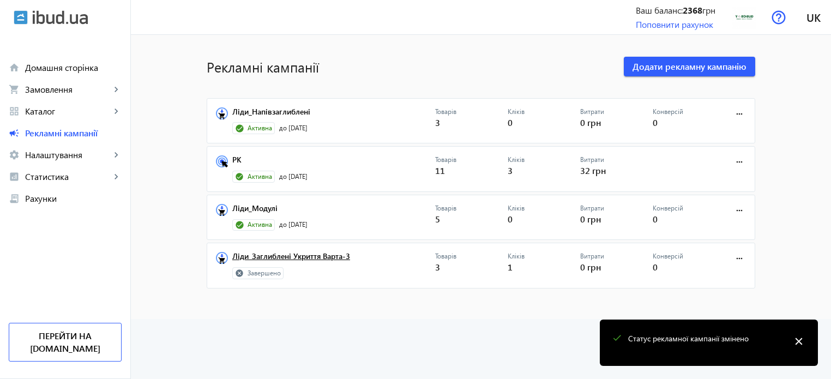
click at [254, 259] on link "Ліди_Заглиблені Укриття Варта-3" at bounding box center [333, 259] width 203 height 15
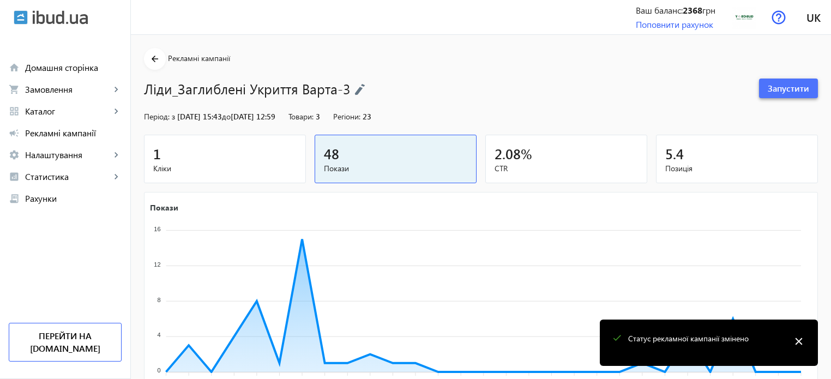
click at [794, 83] on span "Запустити" at bounding box center [788, 88] width 41 height 12
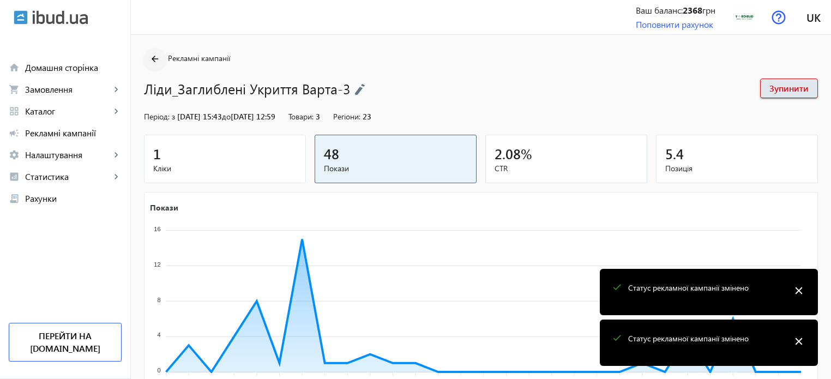
click at [148, 56] on mat-icon "arrow_back" at bounding box center [155, 59] width 14 height 14
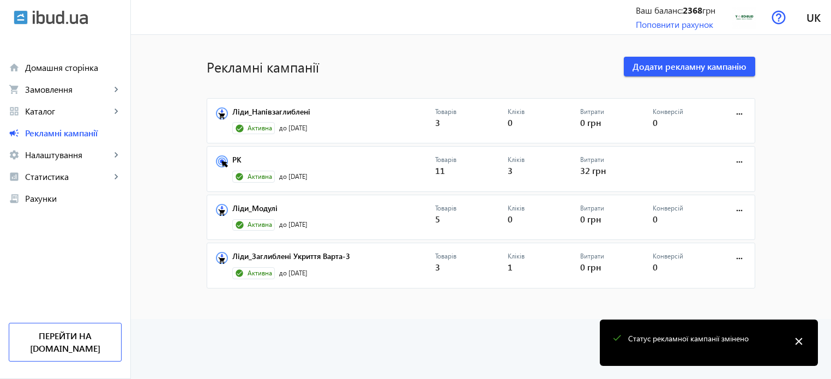
click at [491, 317] on mat-sidenav-content "Рекламні кампанії Додати рекламну кампанію Ліди_Напівзаглиблені Активна до 30.0…" at bounding box center [481, 177] width 700 height 284
